Goal: Information Seeking & Learning: Learn about a topic

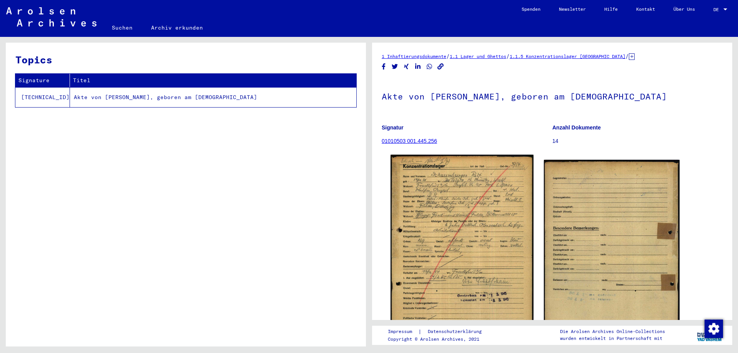
click at [456, 272] on img at bounding box center [462, 257] width 143 height 205
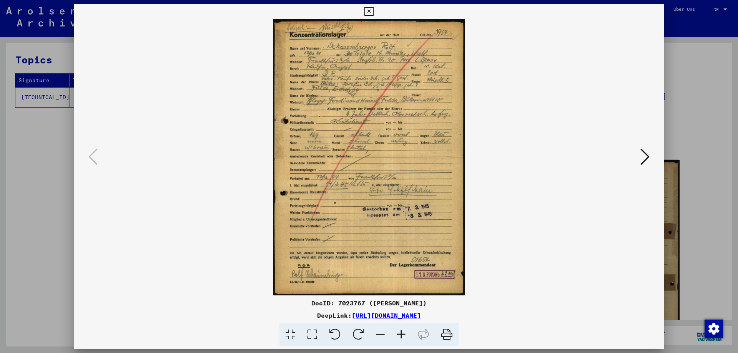
click at [405, 332] on icon at bounding box center [401, 334] width 21 height 23
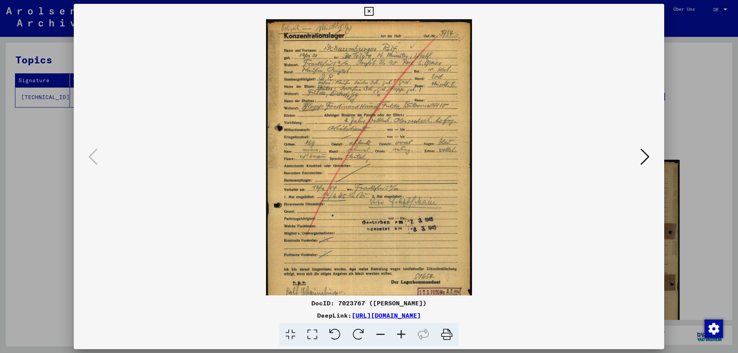
click at [405, 332] on icon at bounding box center [401, 334] width 21 height 23
click at [401, 334] on icon at bounding box center [401, 334] width 21 height 23
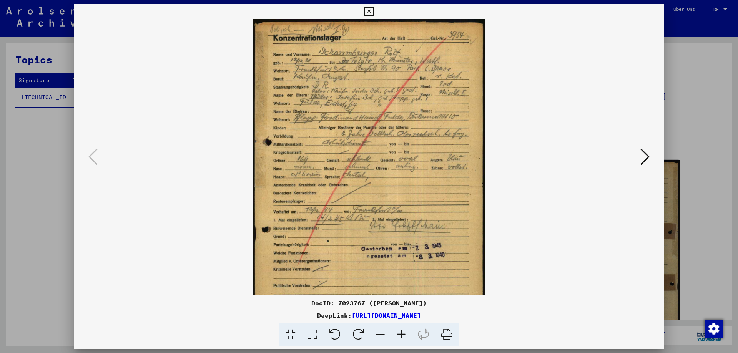
click at [401, 334] on icon at bounding box center [401, 334] width 21 height 23
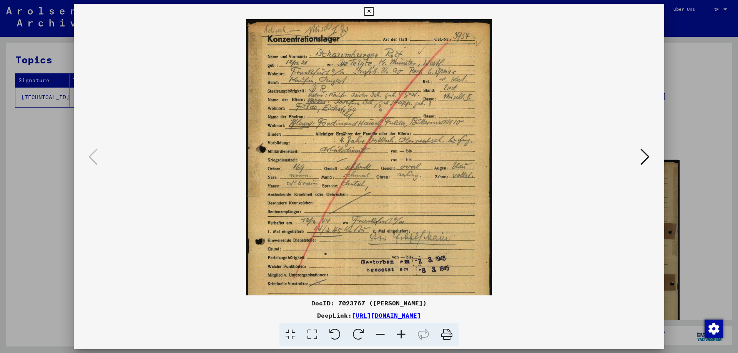
click at [401, 334] on icon at bounding box center [401, 334] width 21 height 23
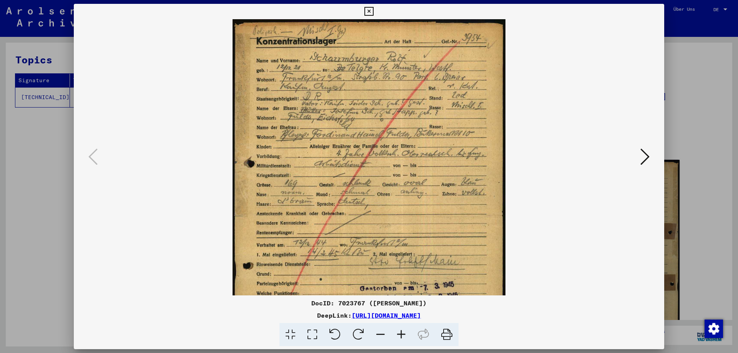
click at [401, 334] on icon at bounding box center [401, 334] width 21 height 23
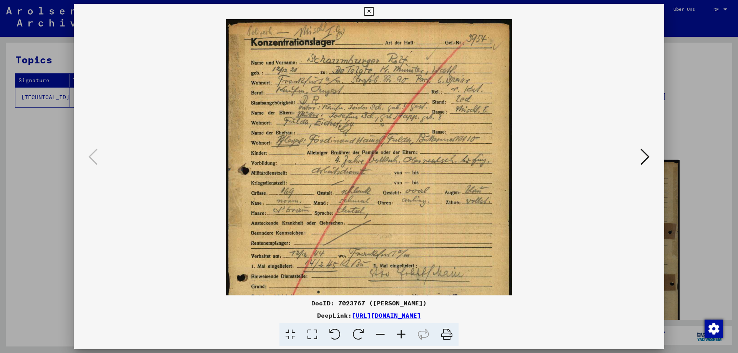
click at [401, 334] on icon at bounding box center [401, 334] width 21 height 23
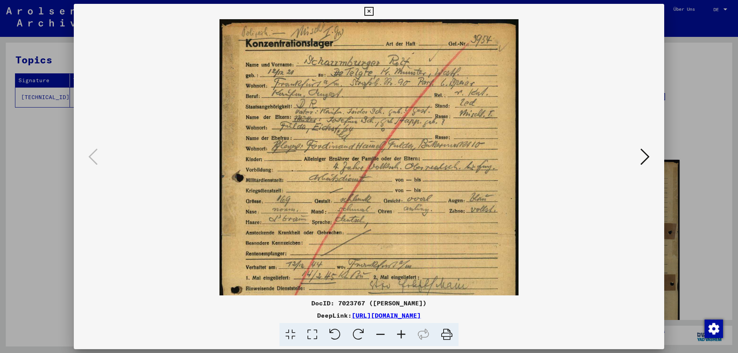
click at [401, 335] on icon at bounding box center [401, 334] width 21 height 23
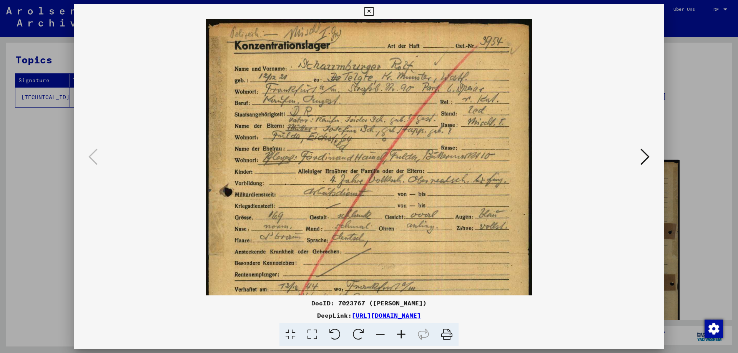
click at [401, 335] on icon at bounding box center [401, 334] width 21 height 23
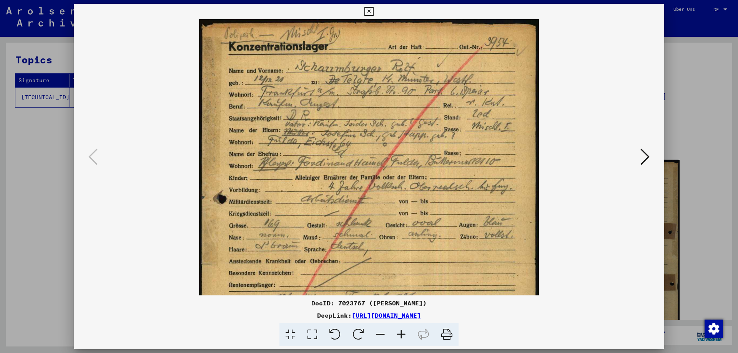
click at [401, 335] on icon at bounding box center [401, 334] width 21 height 23
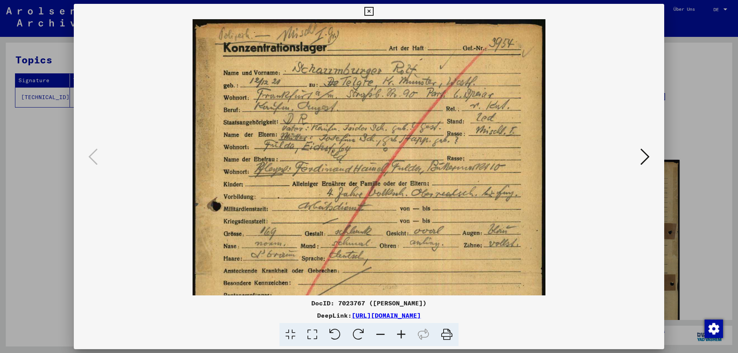
click at [401, 335] on icon at bounding box center [401, 334] width 21 height 23
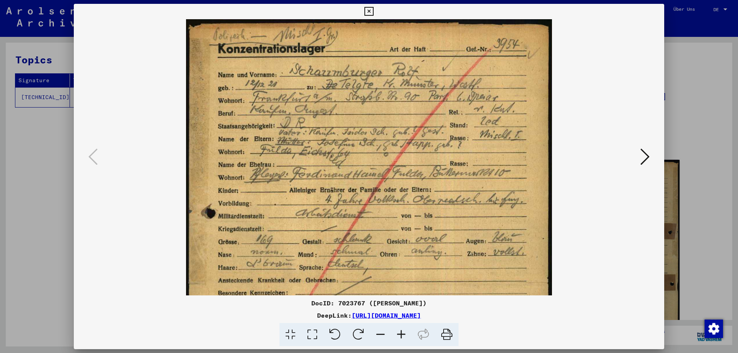
click at [401, 335] on icon at bounding box center [401, 334] width 21 height 23
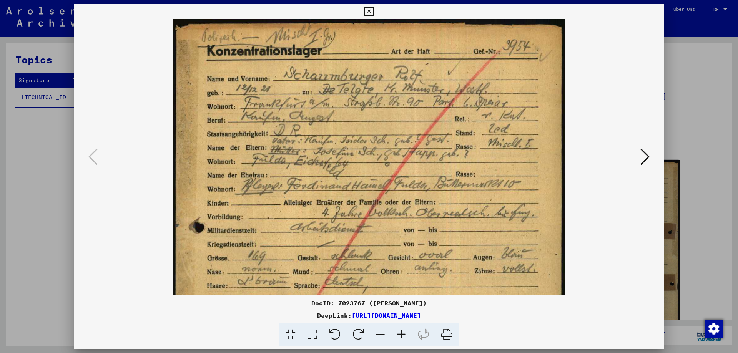
click at [401, 335] on icon at bounding box center [401, 334] width 21 height 23
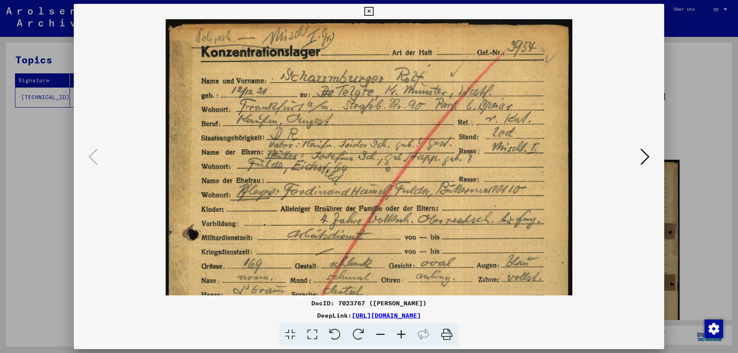
click at [401, 335] on icon at bounding box center [401, 334] width 21 height 23
drag, startPoint x: 368, startPoint y: 210, endPoint x: 378, endPoint y: 282, distance: 72.7
click at [379, 236] on img at bounding box center [369, 311] width 406 height 584
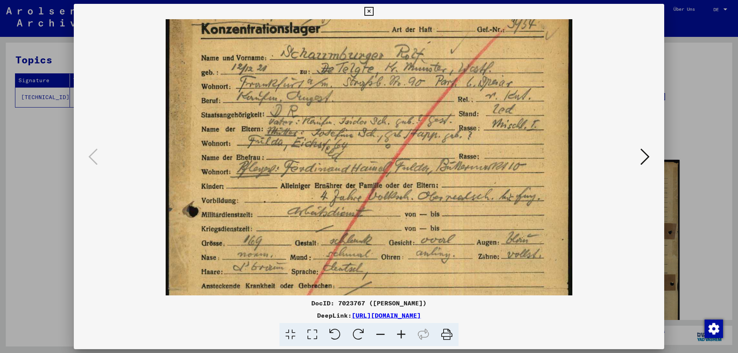
scroll to position [0, 0]
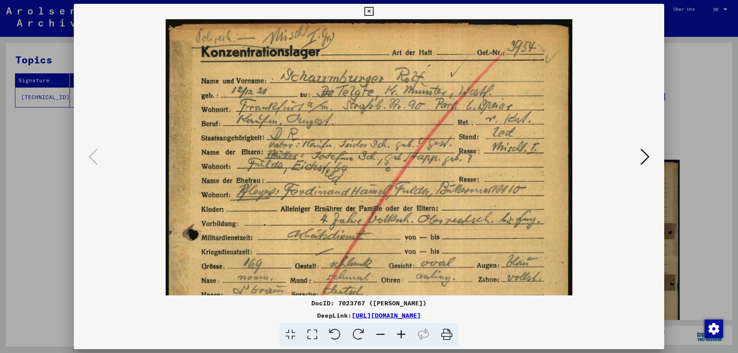
drag, startPoint x: 377, startPoint y: 236, endPoint x: 428, endPoint y: 254, distance: 53.9
click at [396, 295] on img at bounding box center [369, 311] width 406 height 584
